Goal: Information Seeking & Learning: Check status

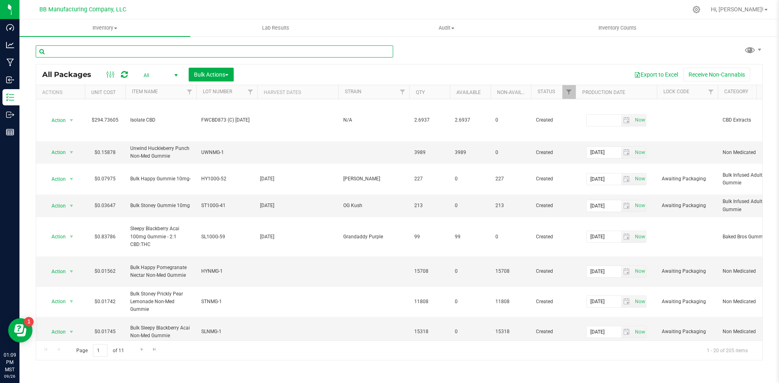
click at [148, 51] on input "text" at bounding box center [214, 51] width 357 height 12
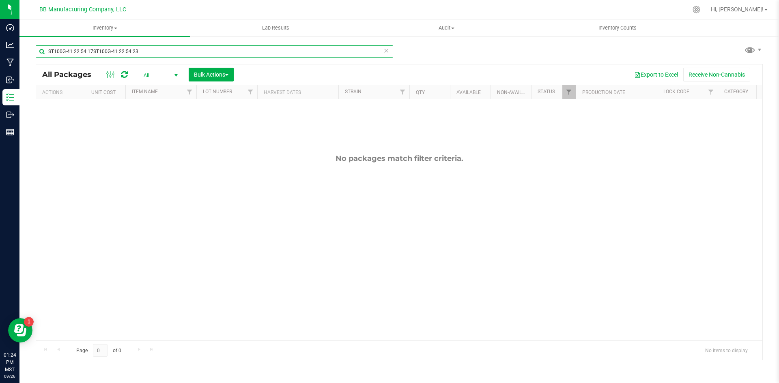
type input "ST100G-41 22:54:17ST100G-41 22:54:23"
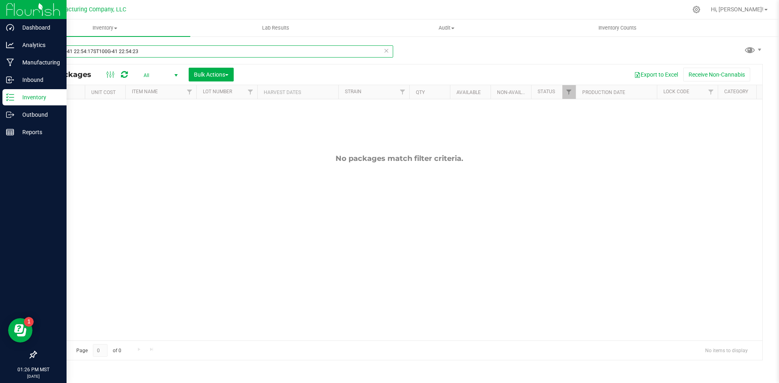
drag, startPoint x: 150, startPoint y: 56, endPoint x: 0, endPoint y: 12, distance: 156.4
click at [0, 12] on div "Dashboard Analytics Manufacturing Inbound Inventory Outbound Reports 01:26 PM M…" at bounding box center [389, 191] width 779 height 383
drag, startPoint x: 142, startPoint y: 55, endPoint x: 8, endPoint y: 32, distance: 136.1
click at [8, 32] on div "Dashboard Analytics Manufacturing Inbound Inventory Outbound Reports 01:26 PM M…" at bounding box center [389, 191] width 779 height 383
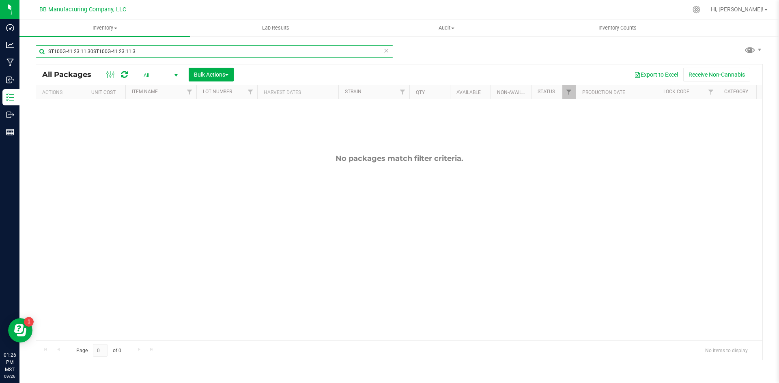
type input "ST100G-41 23:11:30ST100G-41 23:11:33"
drag, startPoint x: 100, startPoint y: 56, endPoint x: 26, endPoint y: 45, distance: 74.6
click at [26, 45] on div "ST100G-41 23:11:30ST100G-41 23:11:33 All Packages All Active Only Lab Samples L…" at bounding box center [398, 159] width 759 height 247
